Goal: Information Seeking & Learning: Learn about a topic

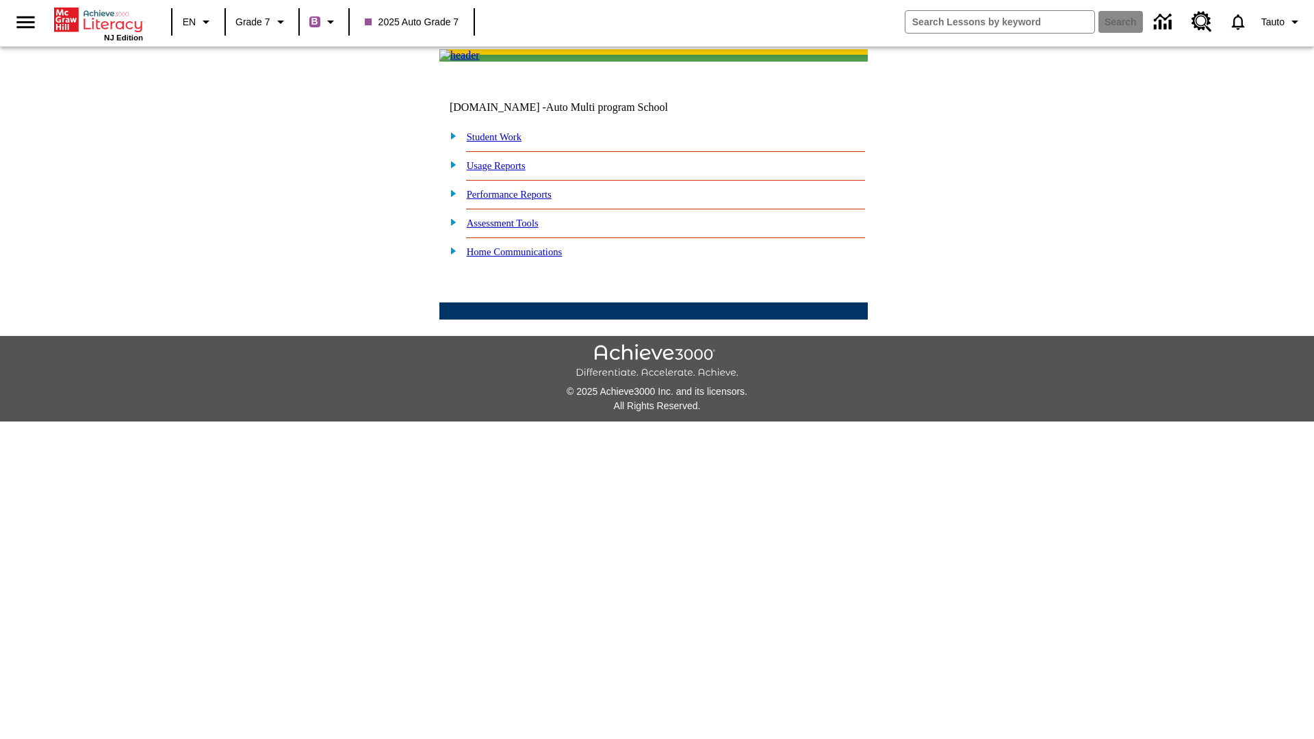
click at [524, 200] on link "Performance Reports" at bounding box center [509, 194] width 85 height 11
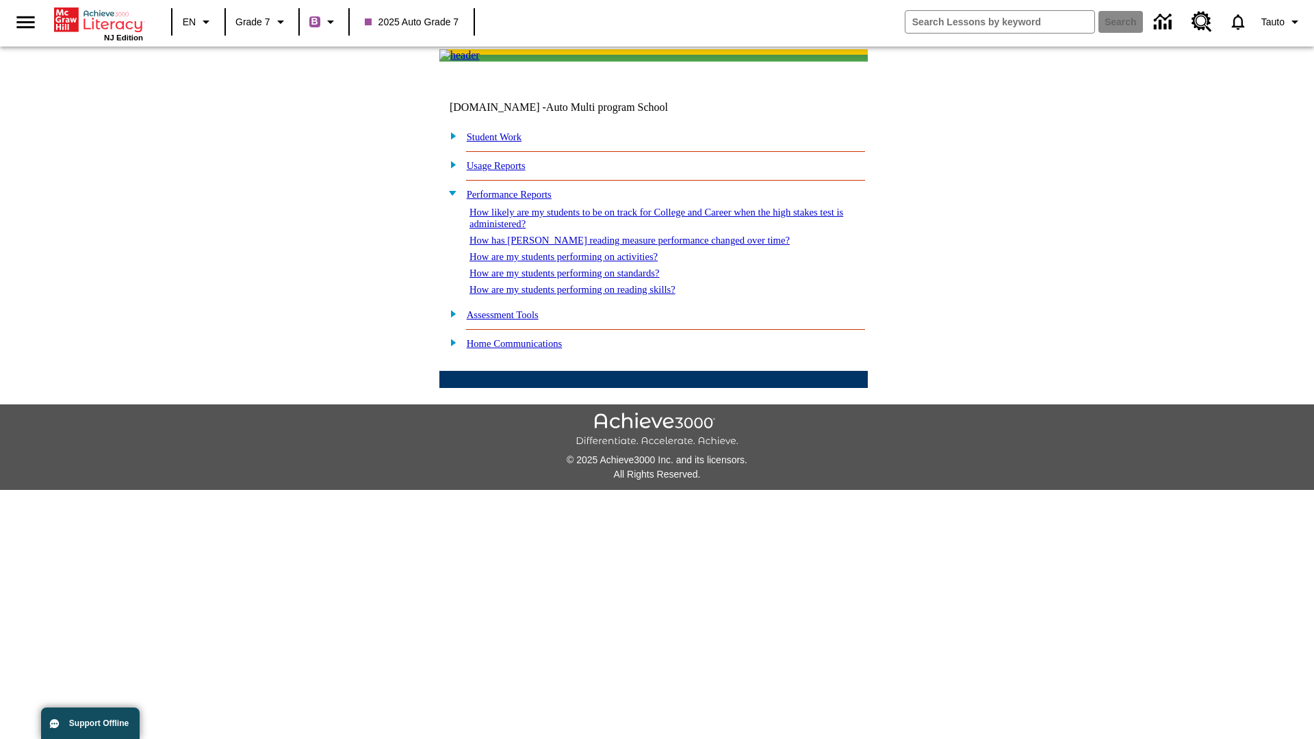
click at [622, 246] on link "How has [PERSON_NAME] reading measure performance changed over time?" at bounding box center [630, 240] width 320 height 11
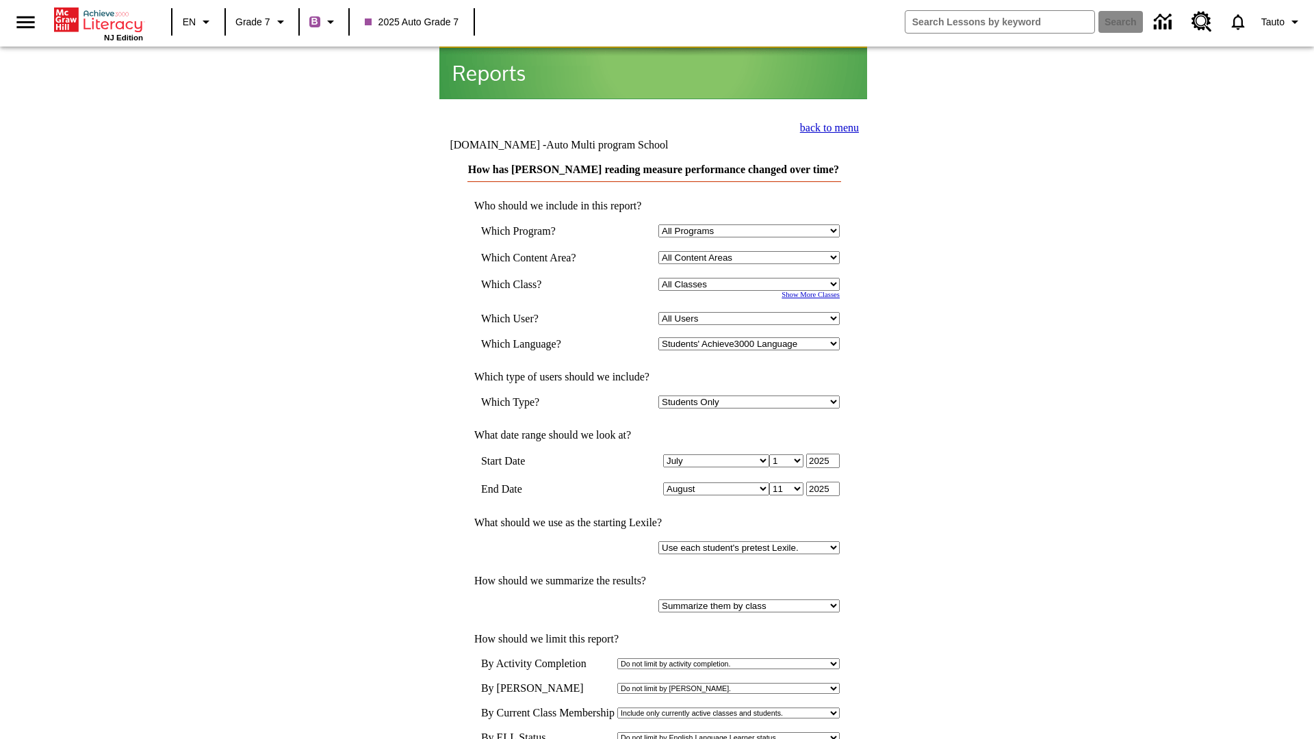
scroll to position [7, 0]
